Goal: Find specific page/section: Find specific page/section

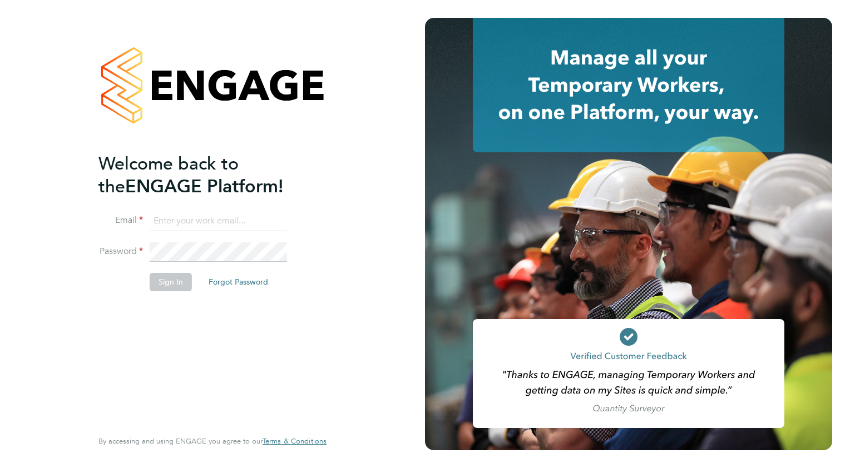
type input "[PERSON_NAME][EMAIL_ADDRESS][PERSON_NAME][DOMAIN_NAME]"
click at [184, 282] on button "Sign In" at bounding box center [171, 282] width 42 height 18
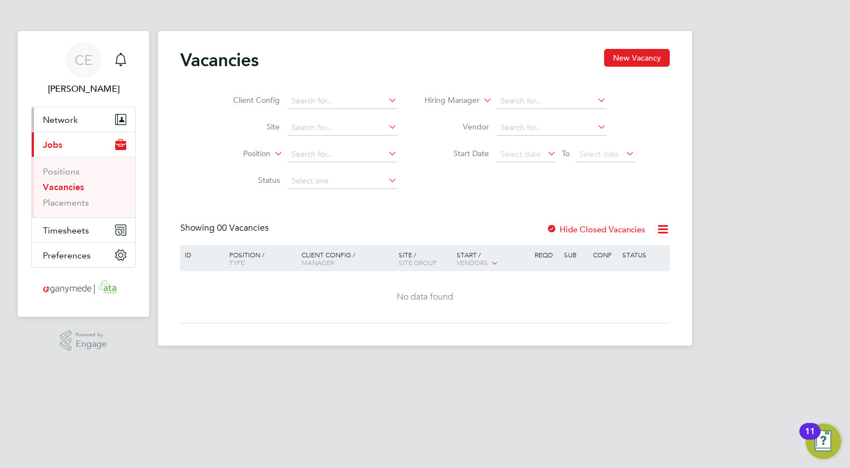
click at [60, 123] on span "Network" at bounding box center [60, 120] width 35 height 11
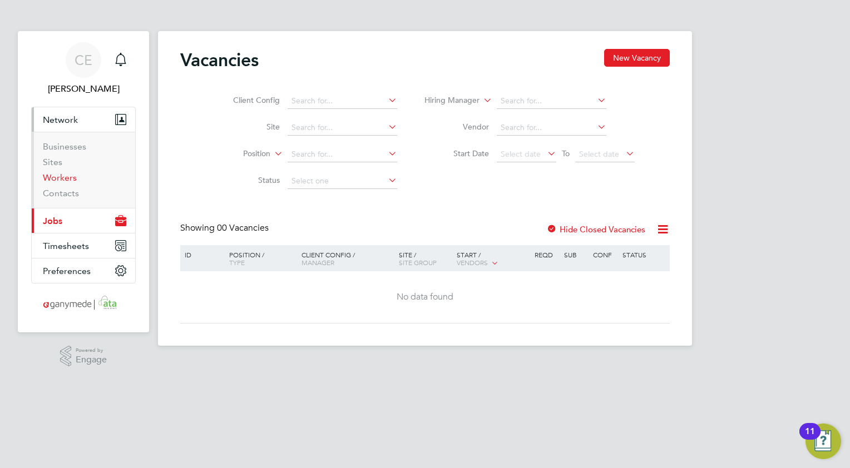
click at [58, 180] on link "Workers" at bounding box center [60, 177] width 34 height 11
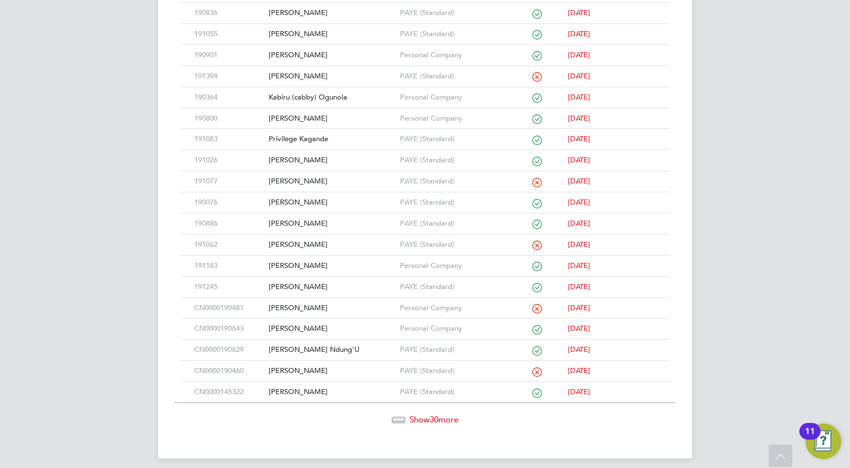
scroll to position [483, 0]
